Goal: Navigation & Orientation: Find specific page/section

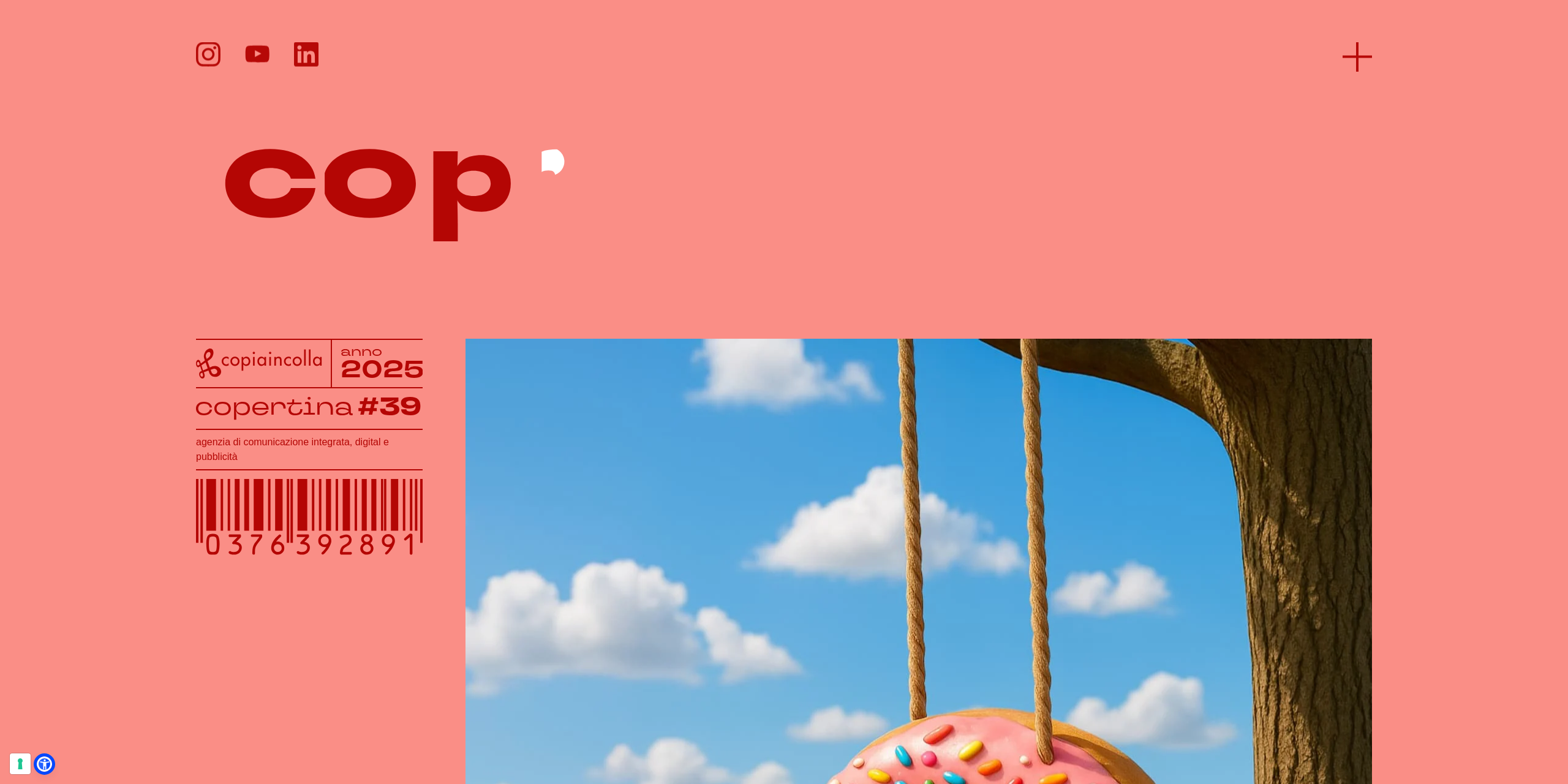
click at [1366, 57] on line at bounding box center [1357, 57] width 29 height 0
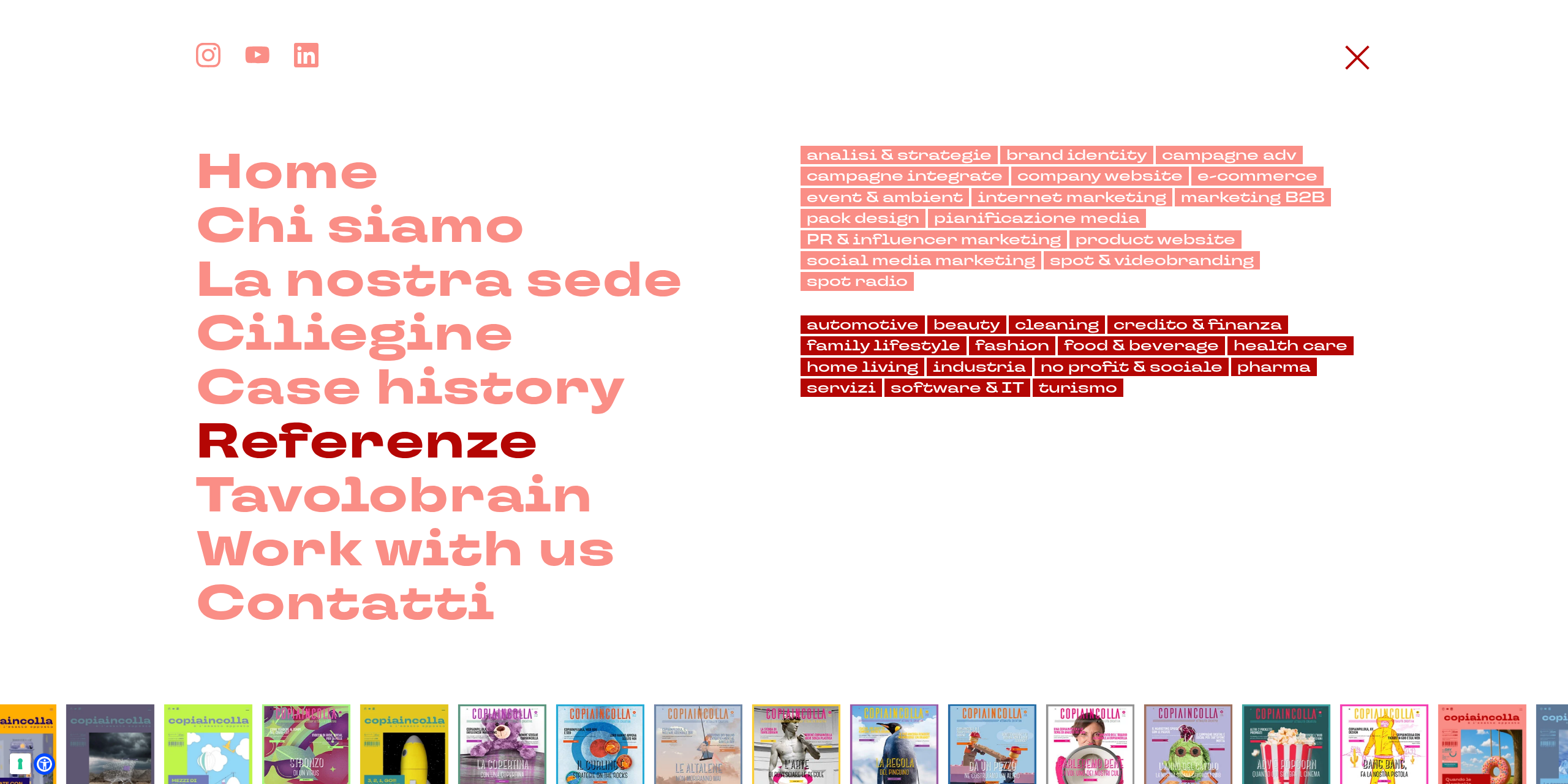
click at [405, 458] on link "Referenze" at bounding box center [367, 442] width 342 height 54
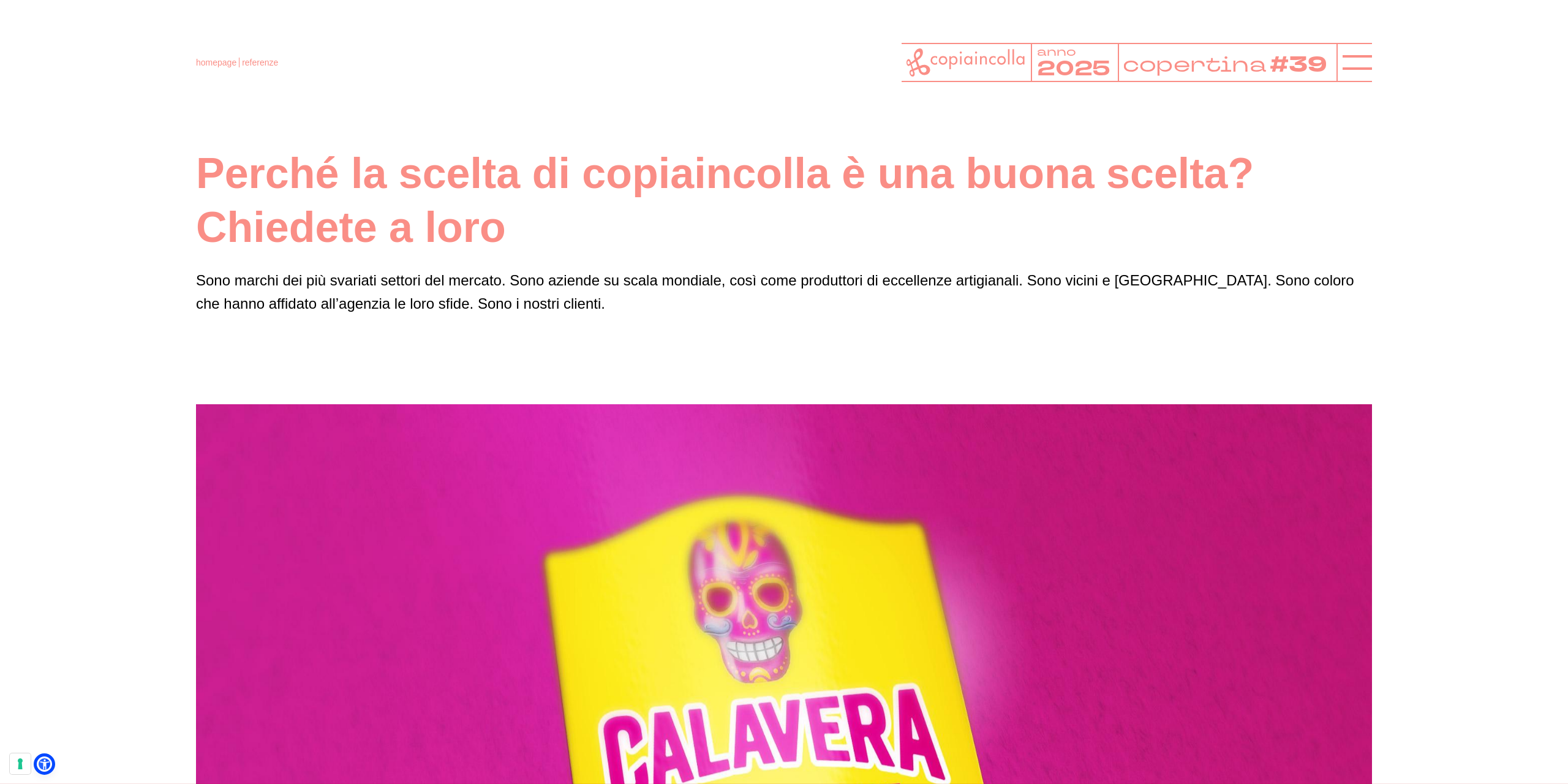
click at [991, 64] on icon at bounding box center [966, 63] width 120 height 29
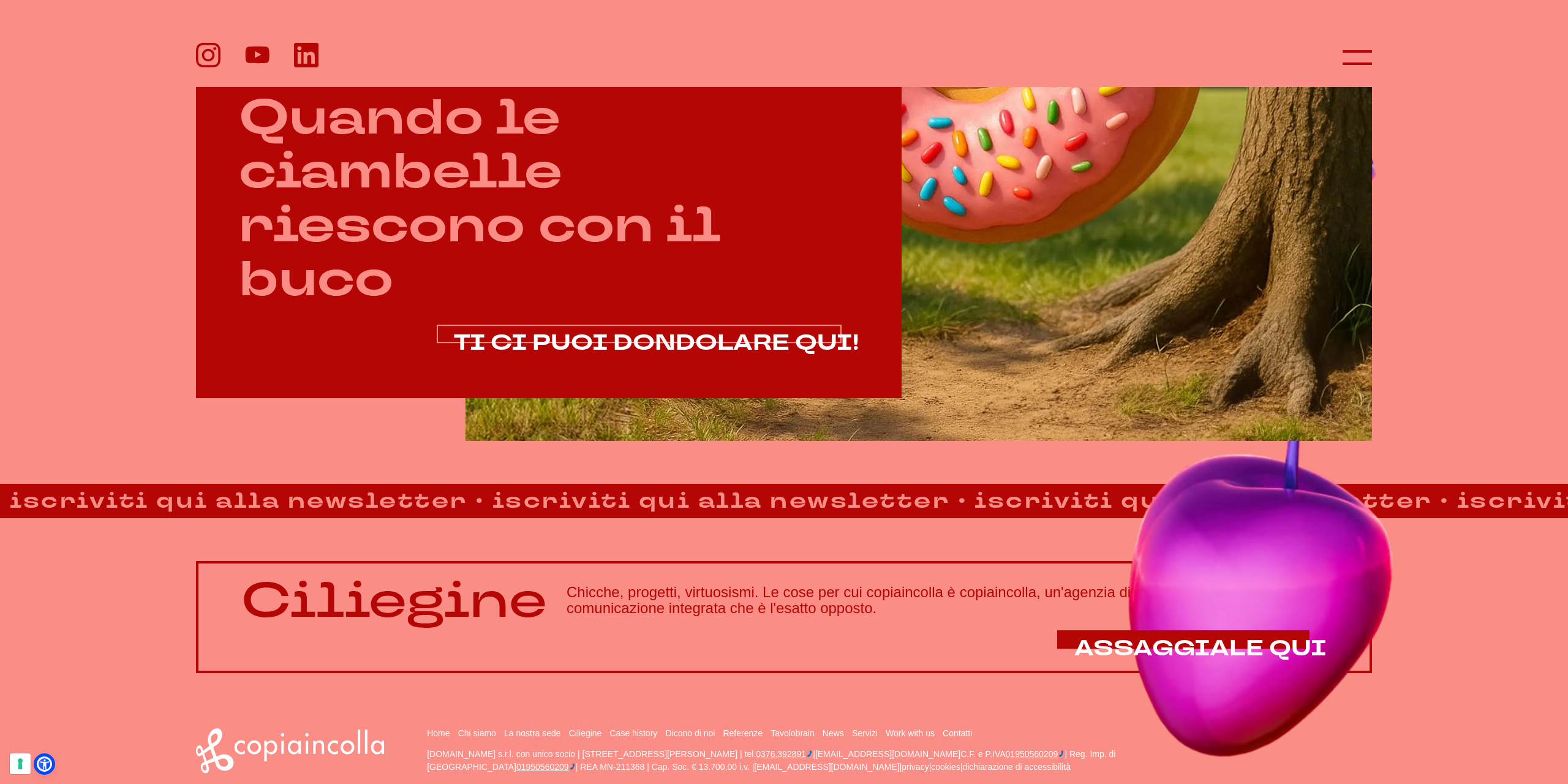
click at [632, 335] on span "TI CI PUOI DONDOLARE QUI!" at bounding box center [656, 343] width 405 height 29
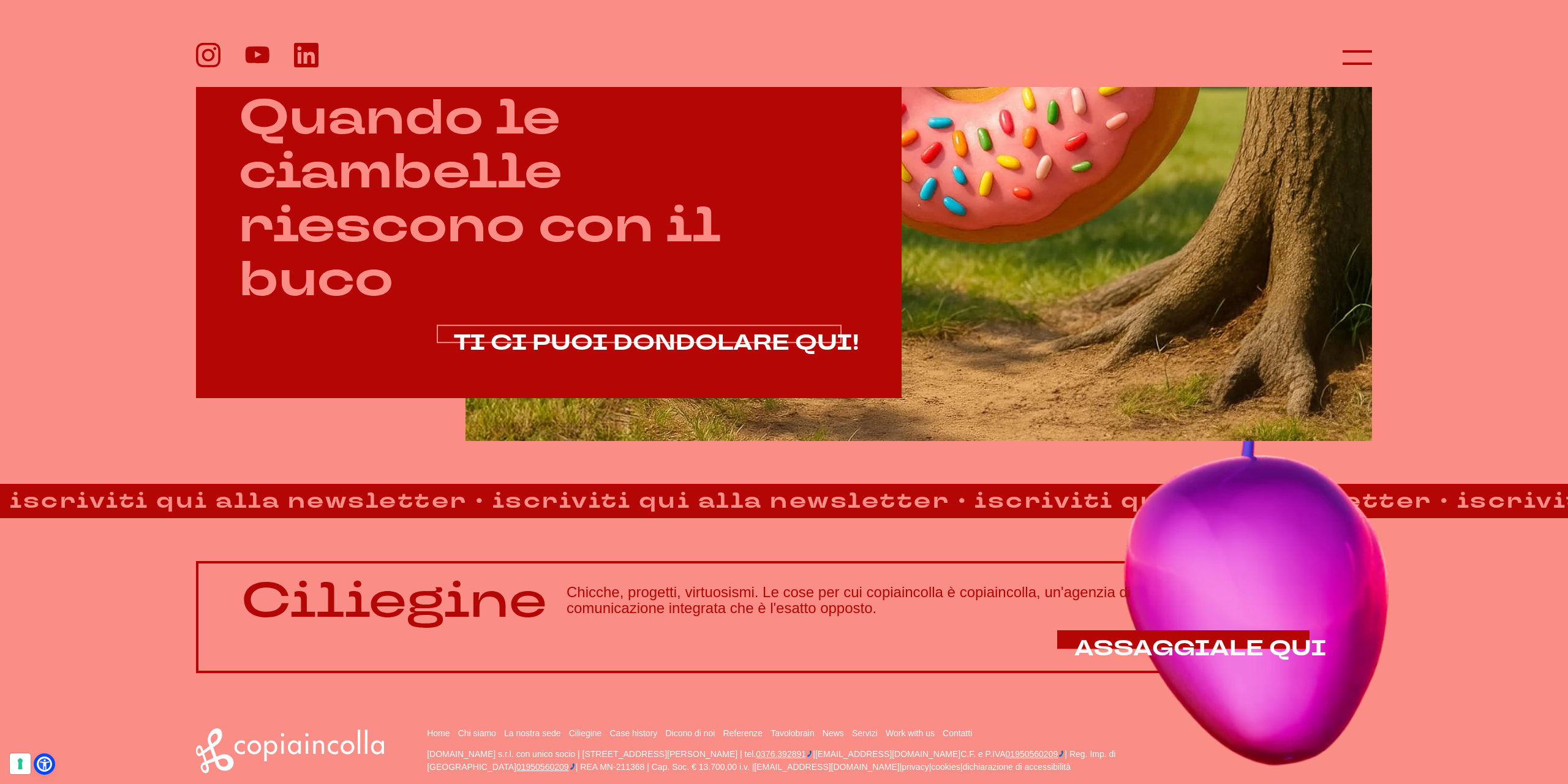
scroll to position [915, 0]
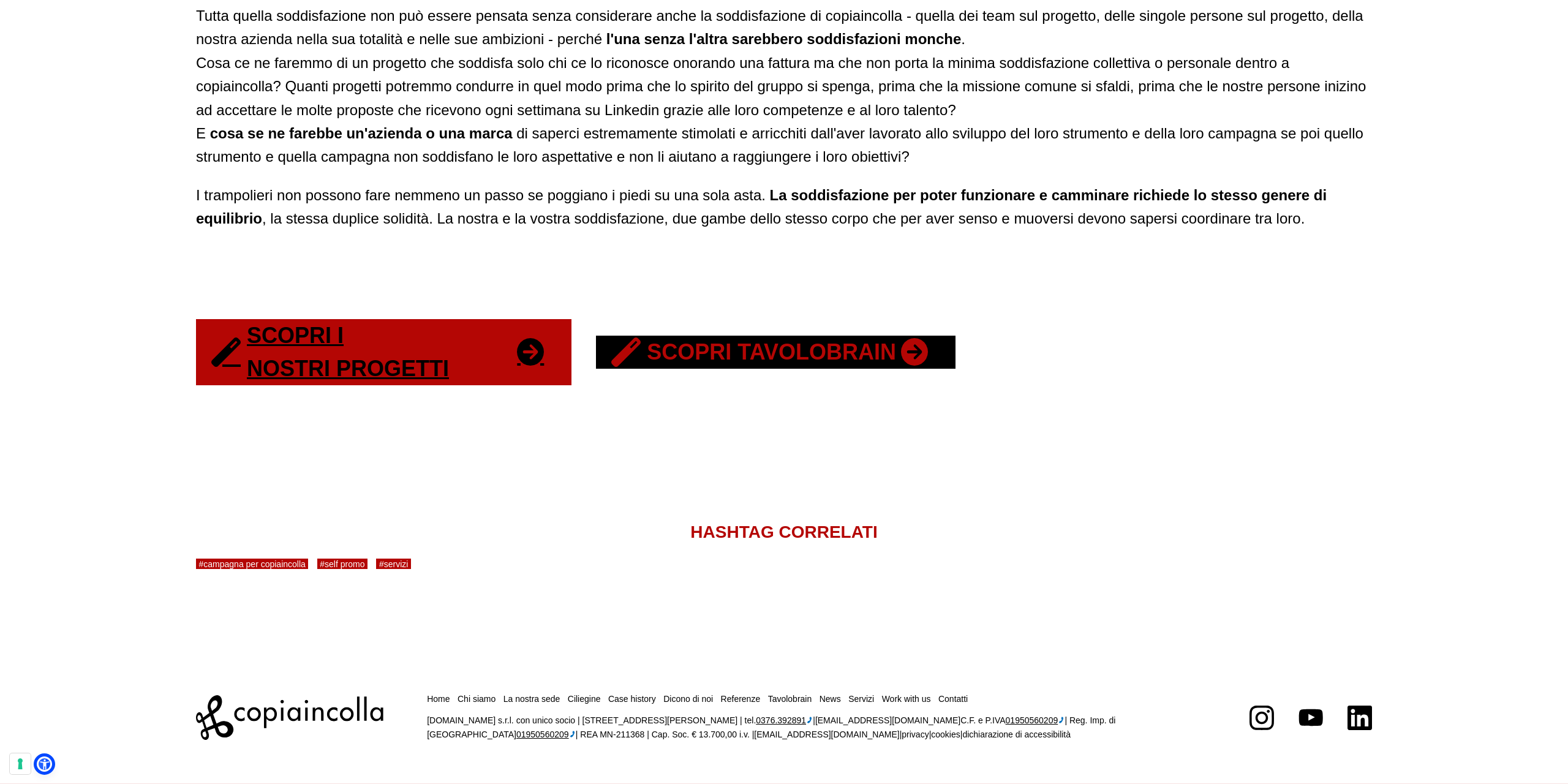
scroll to position [2551, 0]
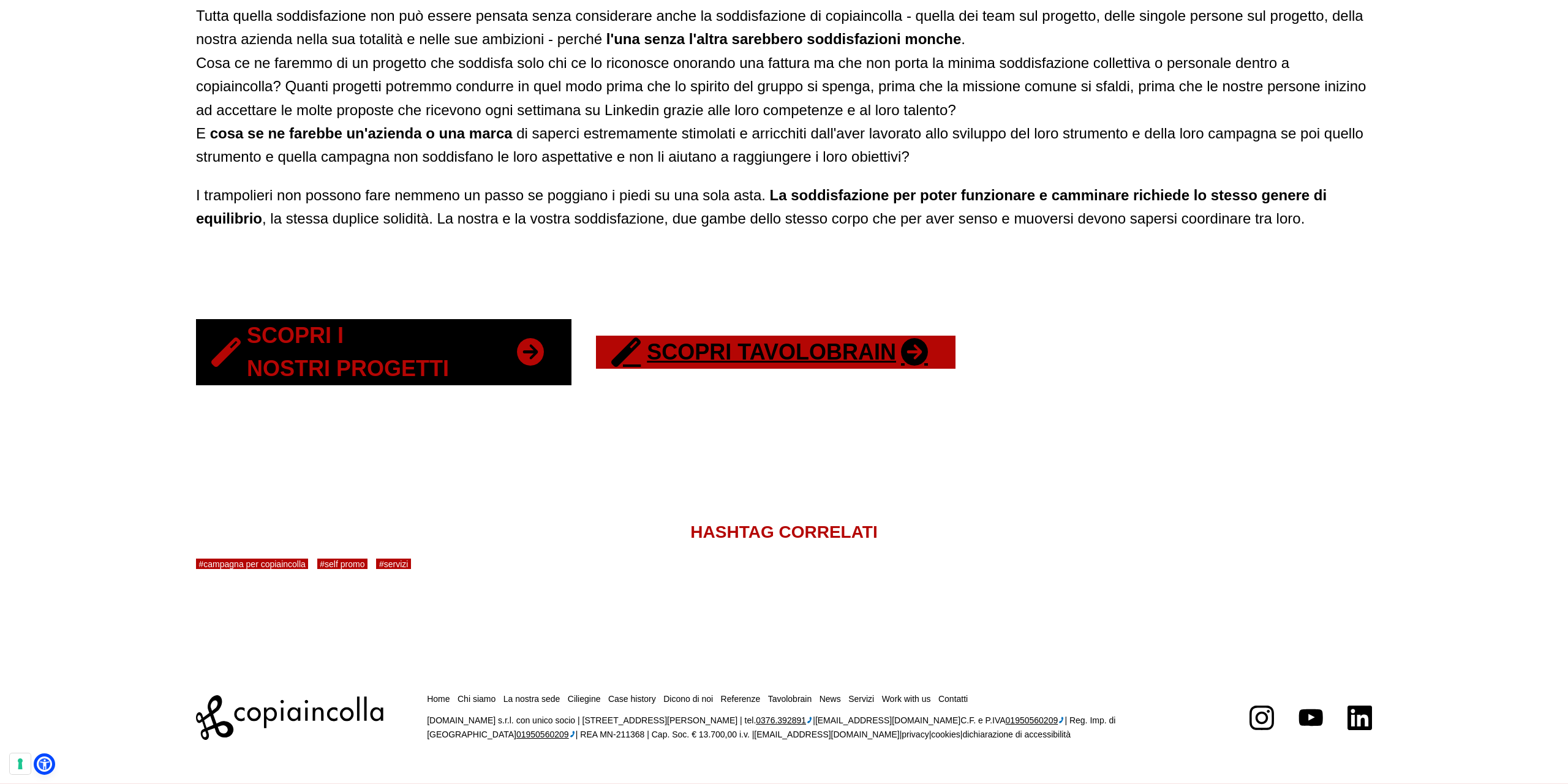
click at [253, 371] on link "Scopri i nostri progetti" at bounding box center [383, 352] width 376 height 66
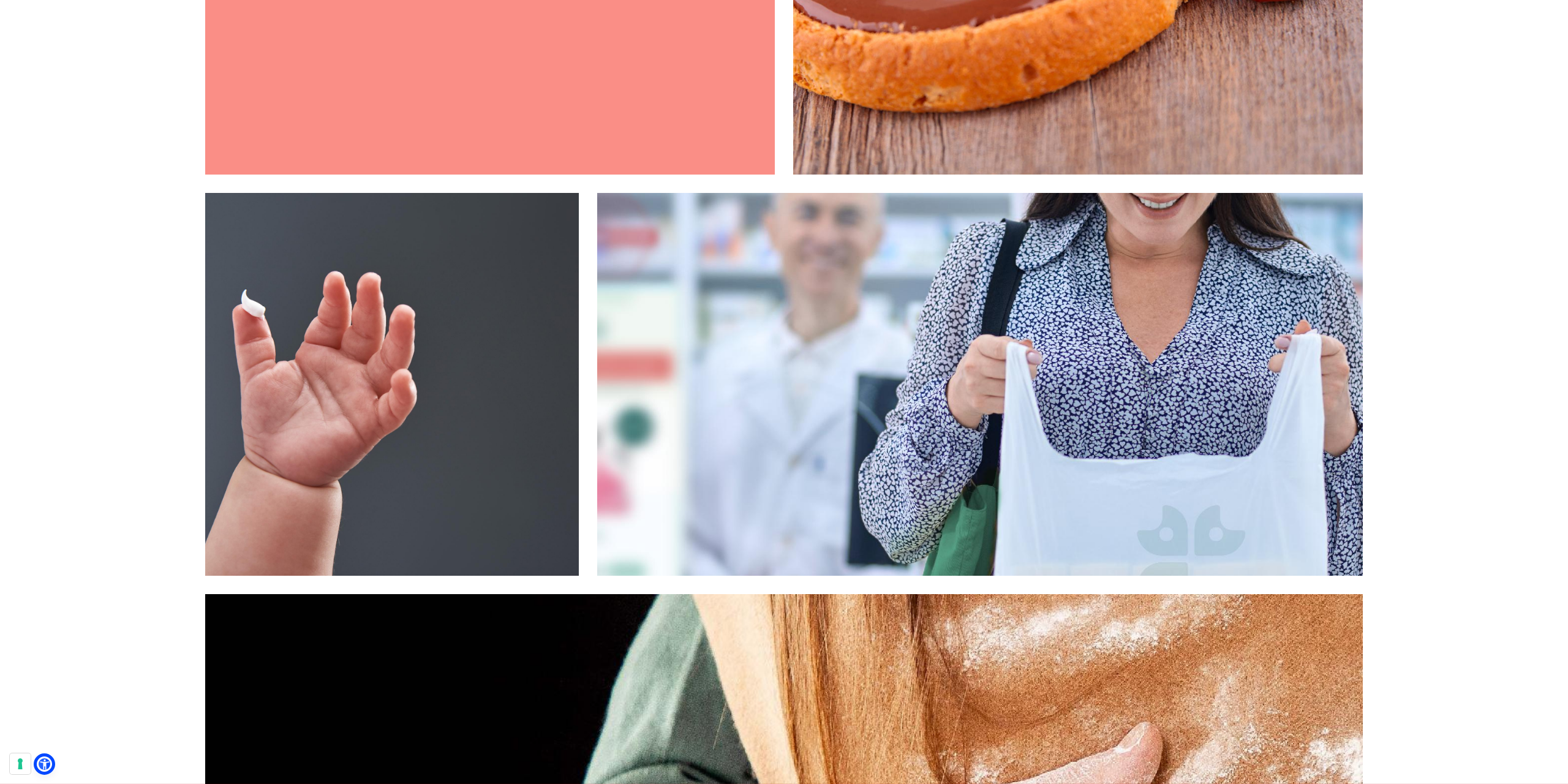
scroll to position [1091, 0]
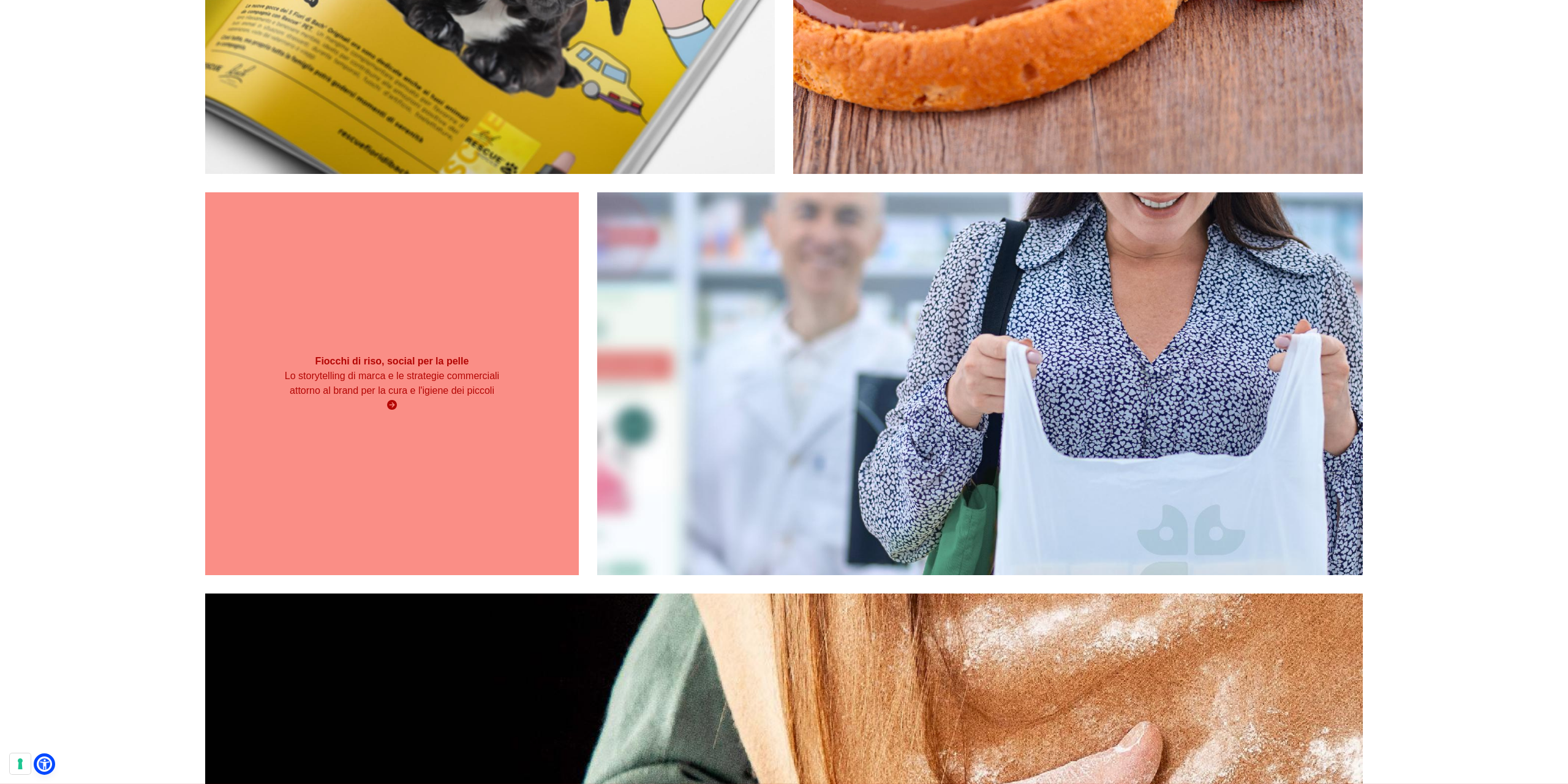
click at [308, 437] on div "Fiocchi di riso, social per la pelle Lo storytelling di marca e le strategie co…" at bounding box center [392, 384] width 374 height 383
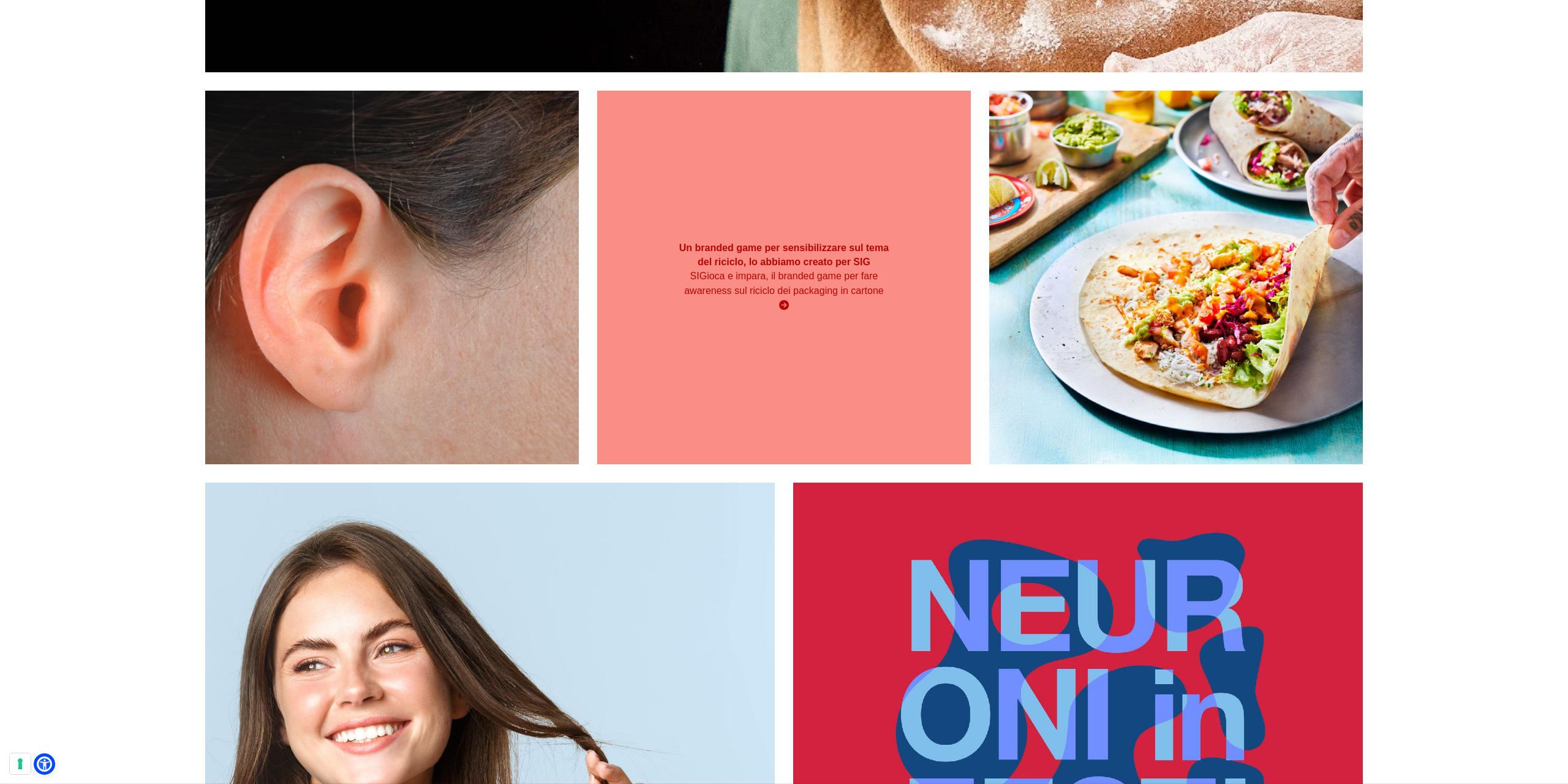
scroll to position [2191, 0]
click at [749, 330] on div "Un branded game per sensibilizzare sul tema del riciclo, lo abbiamo creato per …" at bounding box center [784, 277] width 374 height 374
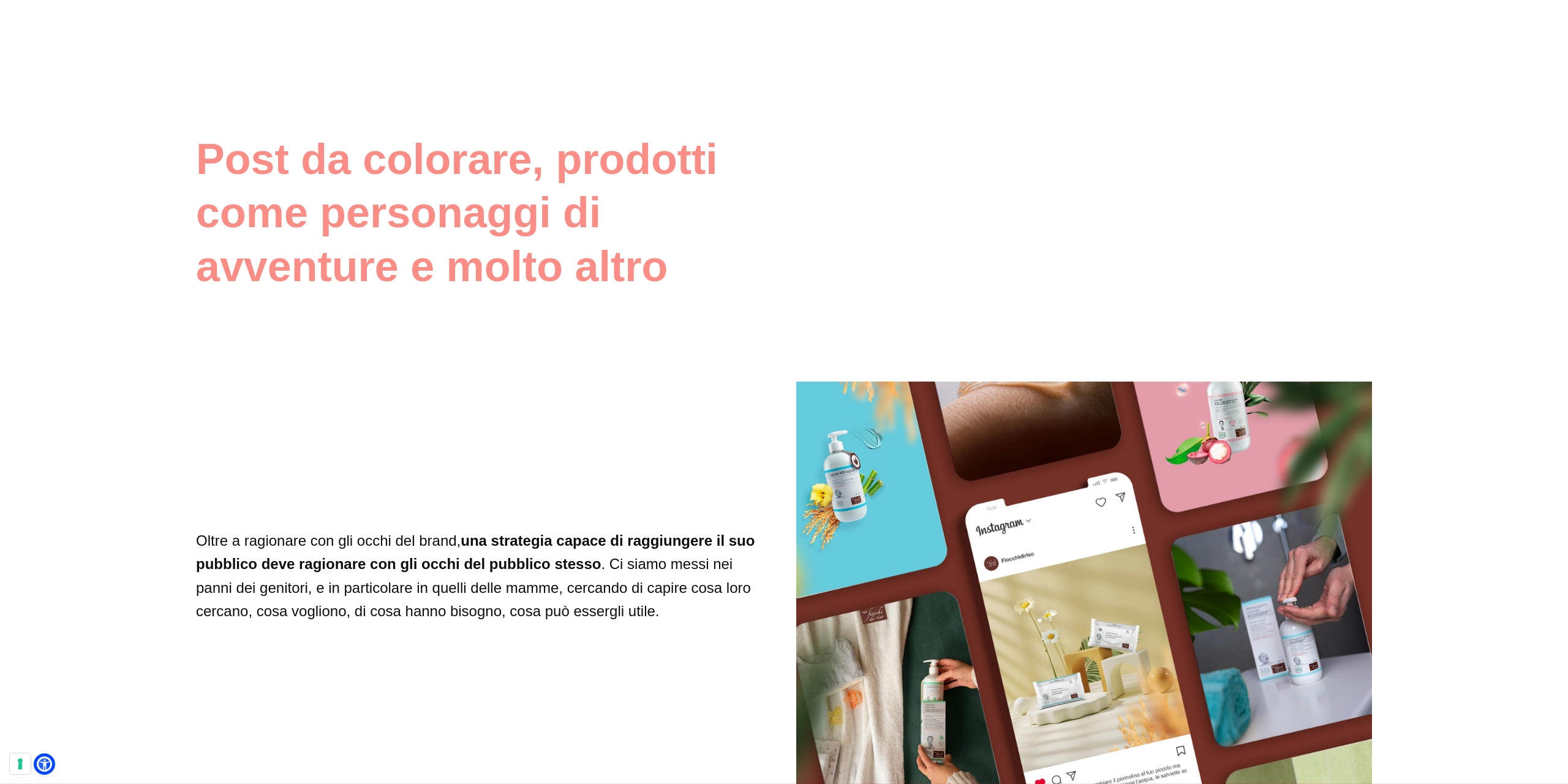
scroll to position [4420, 0]
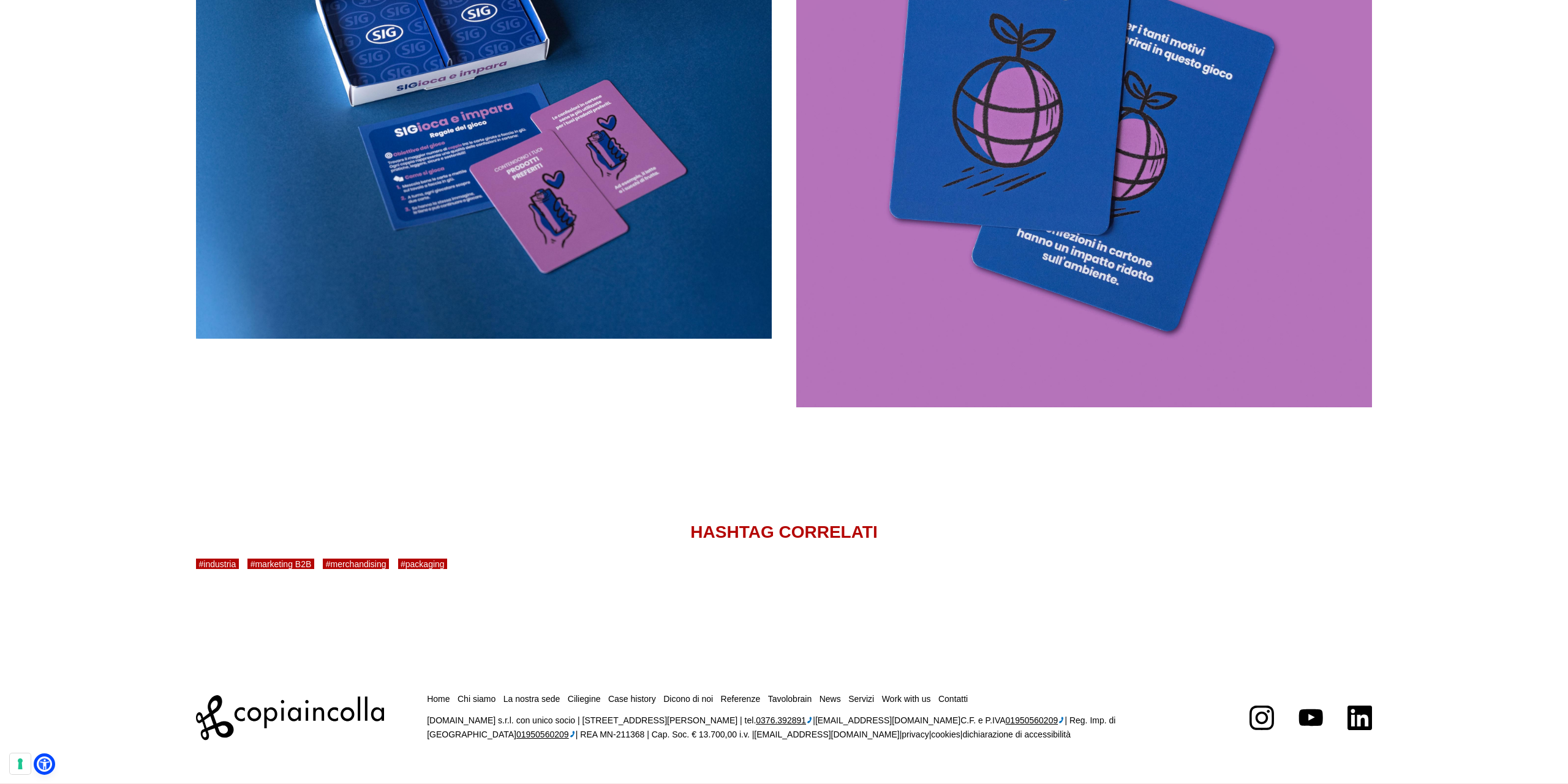
scroll to position [2739, 0]
